Goal: Task Accomplishment & Management: Use online tool/utility

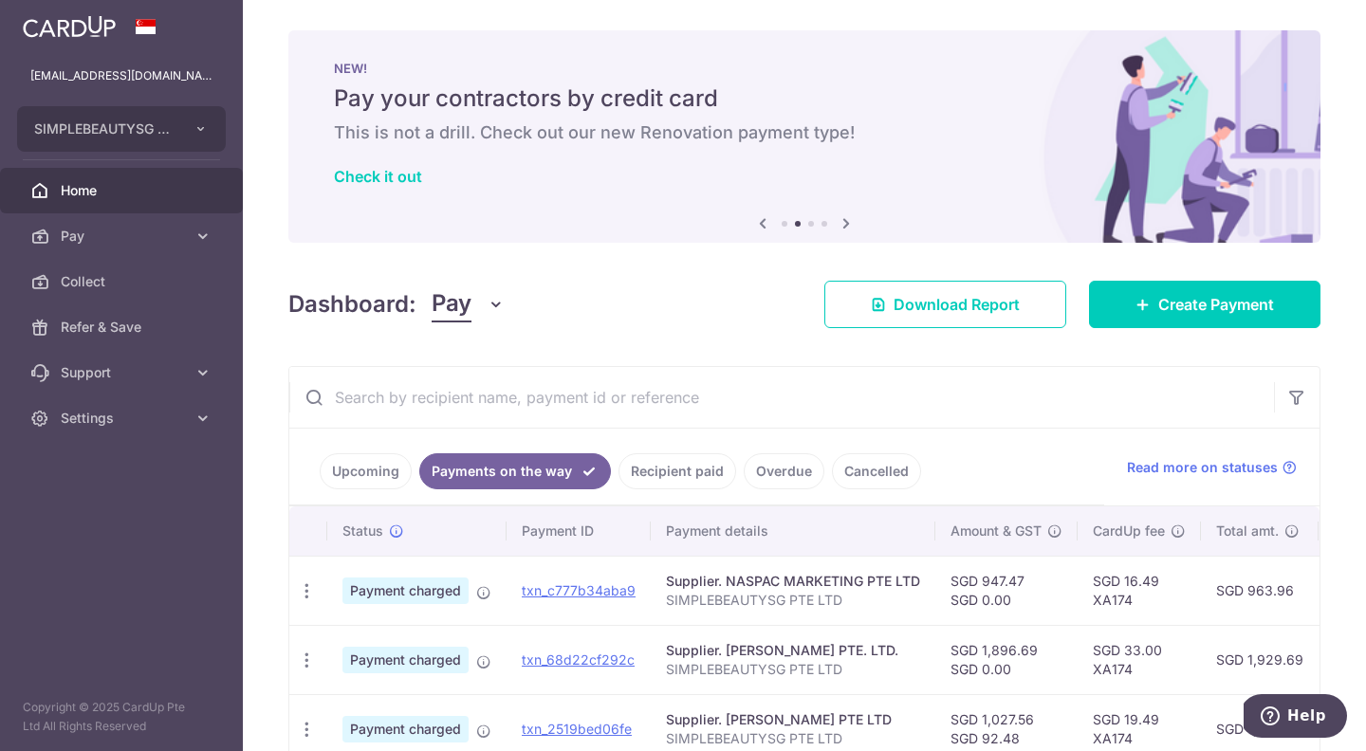
click at [737, 351] on div "× Pause Schedule Pause all future payments in this series Pause just this one p…" at bounding box center [804, 375] width 1123 height 751
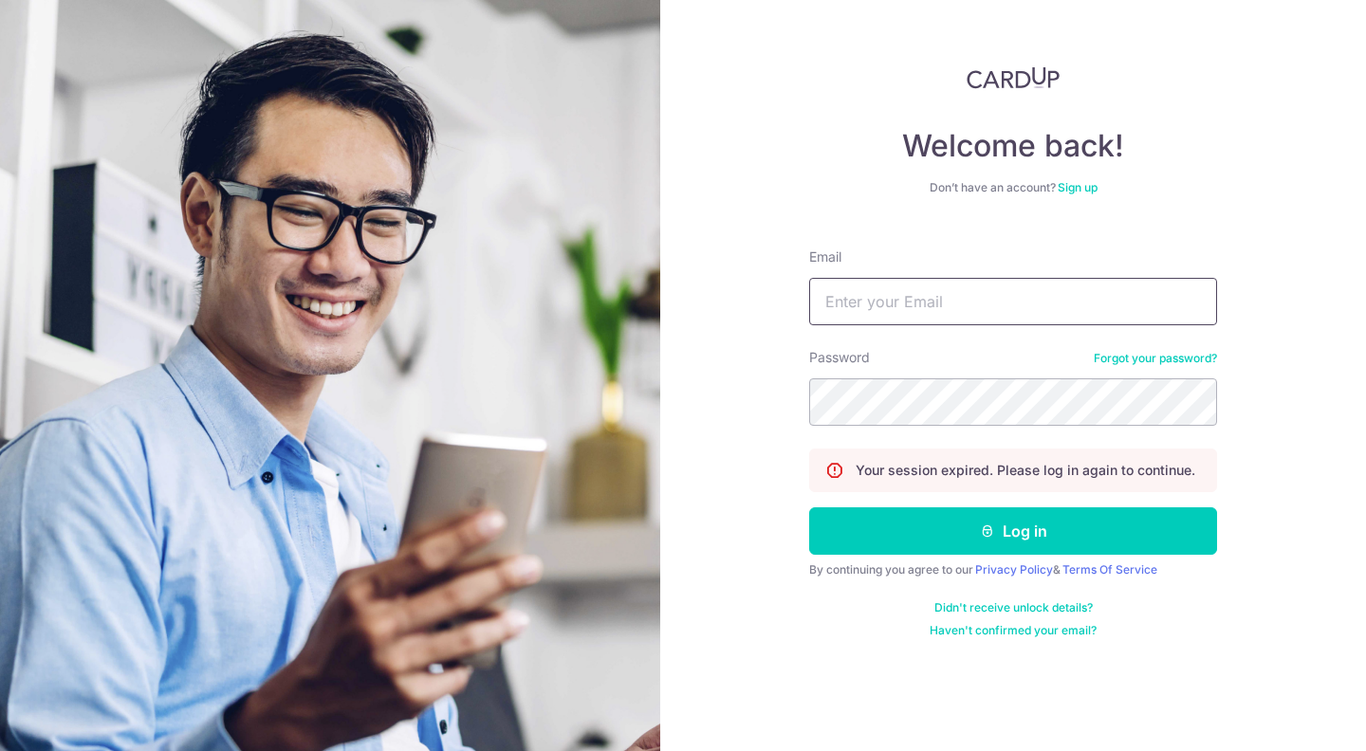
click at [974, 312] on input "Email" at bounding box center [1013, 301] width 408 height 47
type input "[EMAIL_ADDRESS][DOMAIN_NAME]"
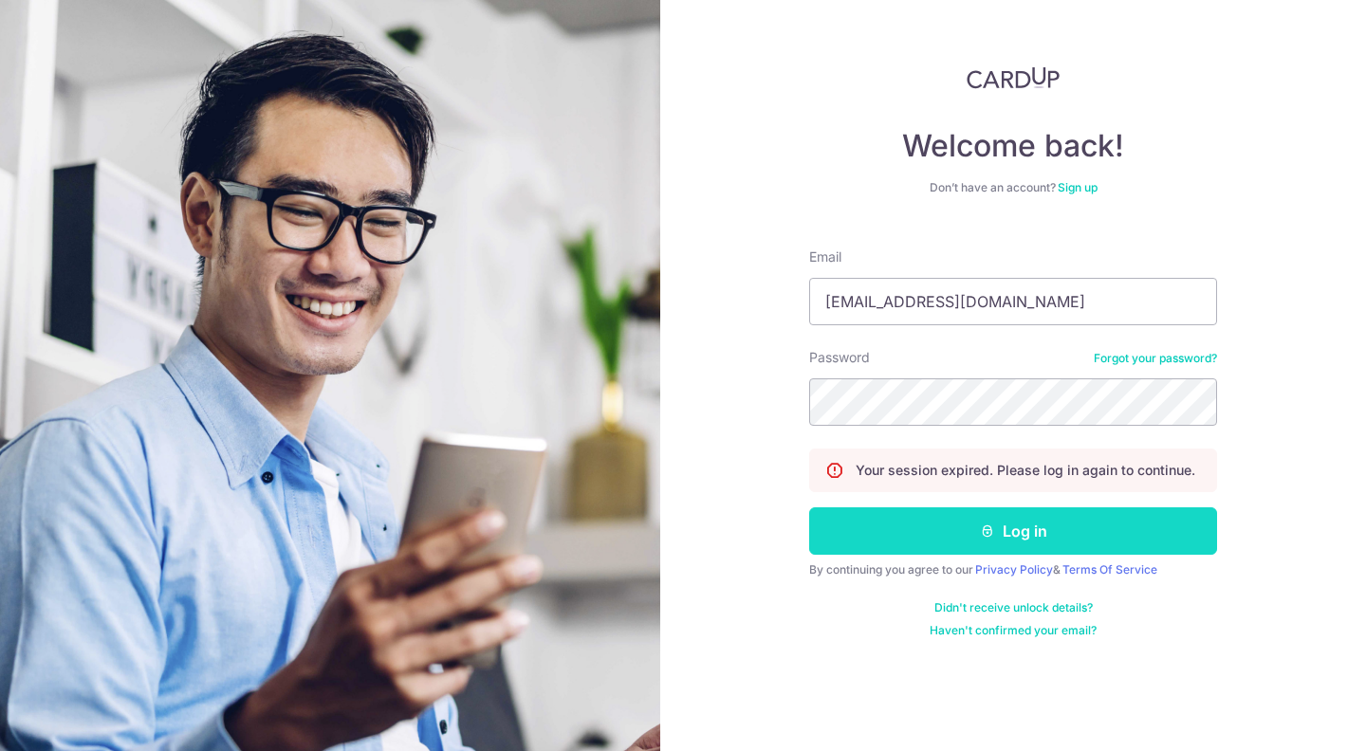
click at [992, 536] on icon "submit" at bounding box center [987, 531] width 15 height 15
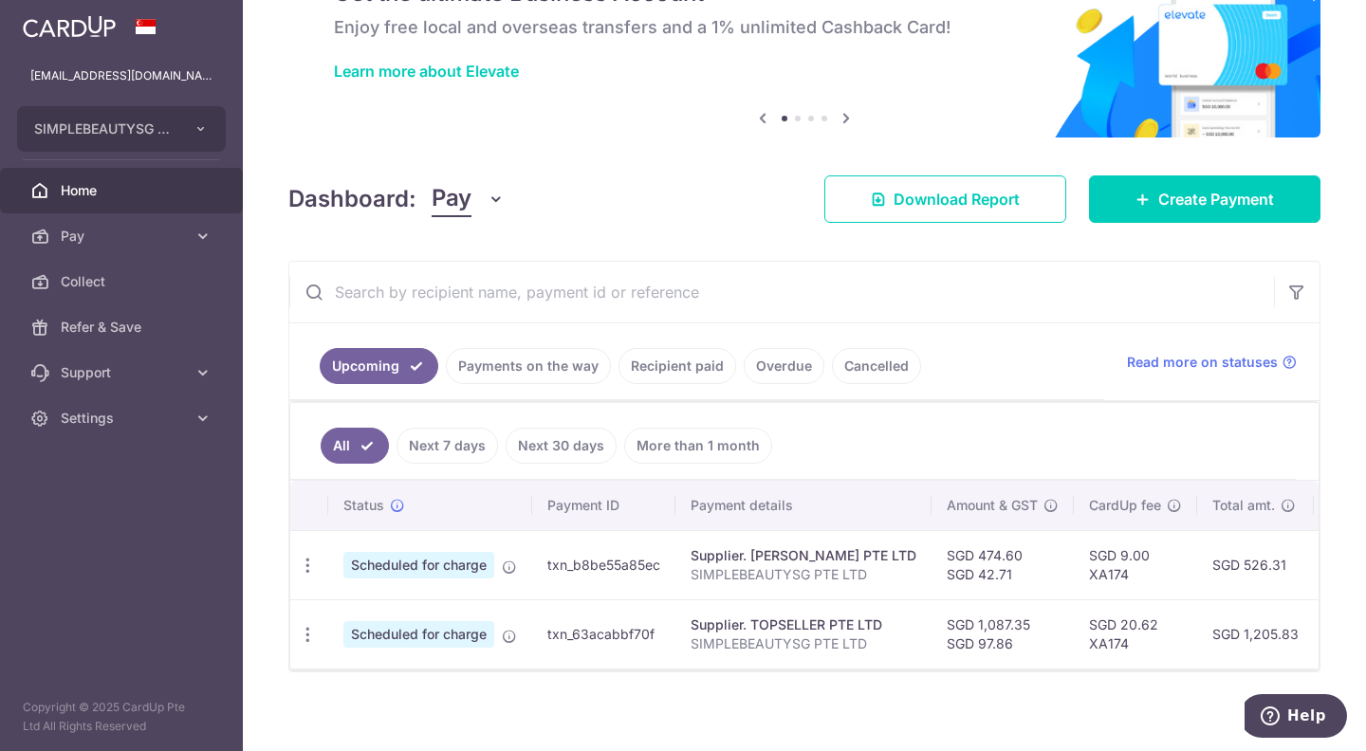
scroll to position [121, 0]
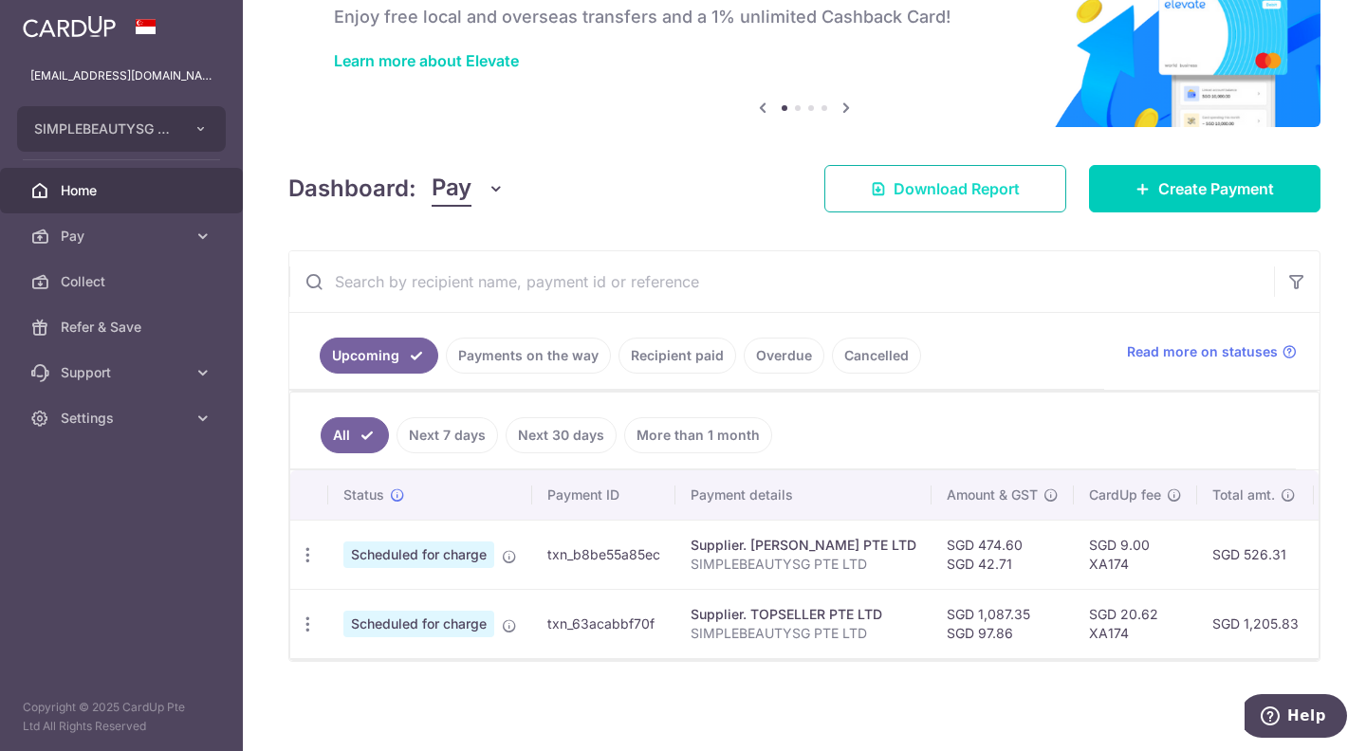
click at [1009, 165] on link "Download Report" at bounding box center [945, 188] width 242 height 47
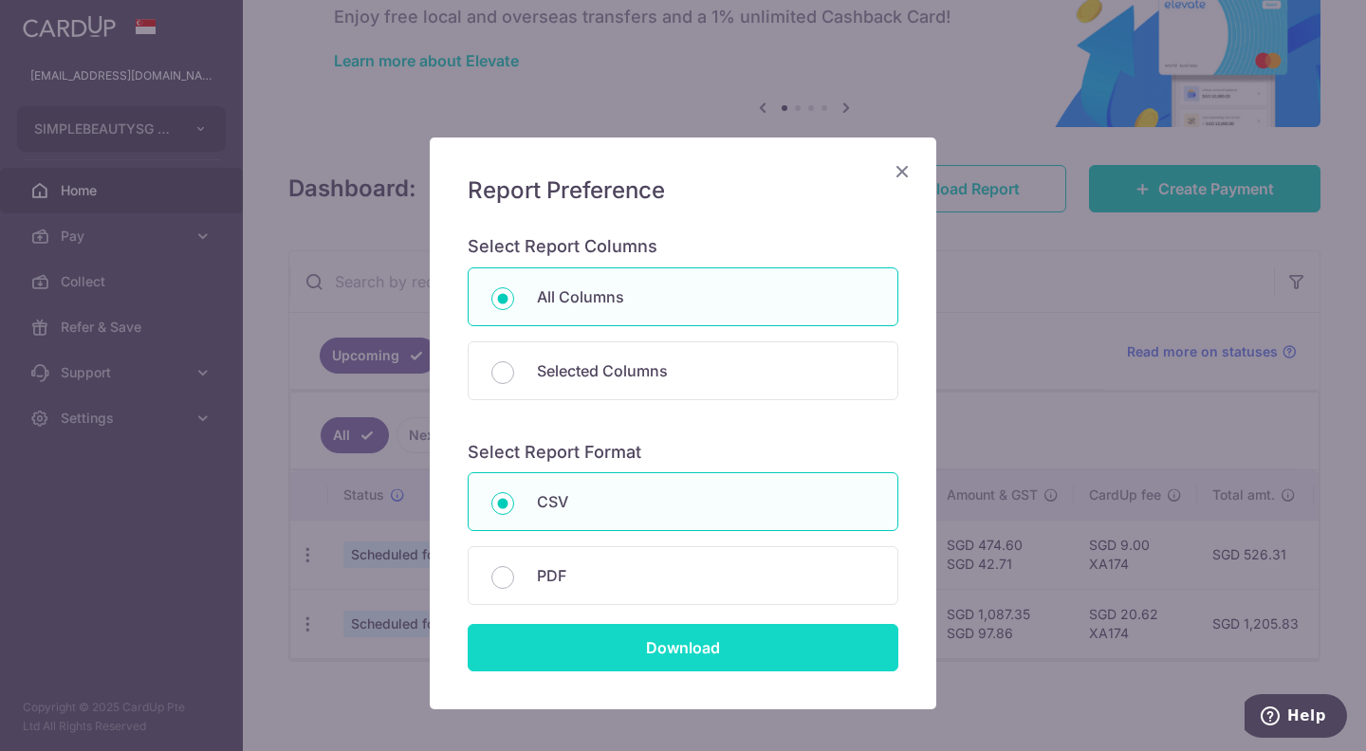
click at [662, 634] on input "Download" at bounding box center [683, 647] width 431 height 47
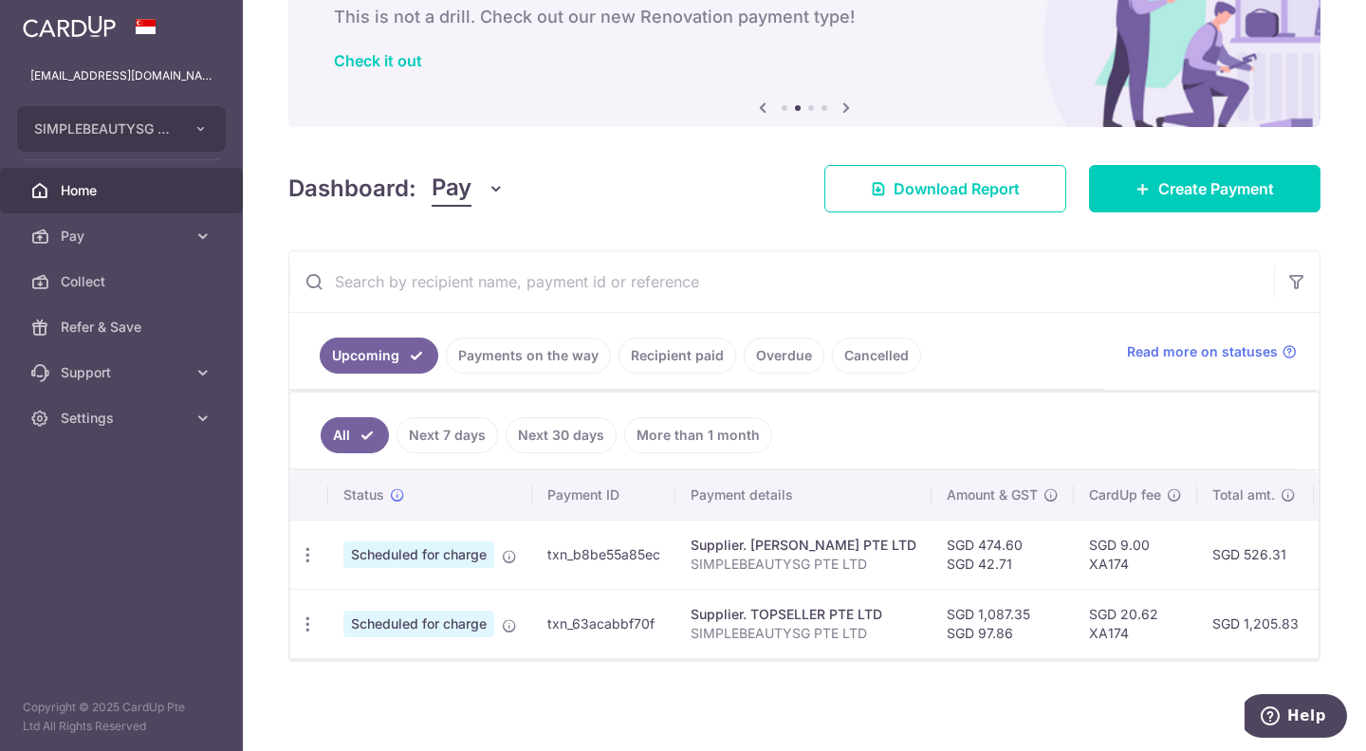
click at [724, 212] on div "× Pause Schedule Pause all future payments in this series Pause just this one p…" at bounding box center [804, 375] width 1123 height 751
